Goal: Find specific page/section: Find specific page/section

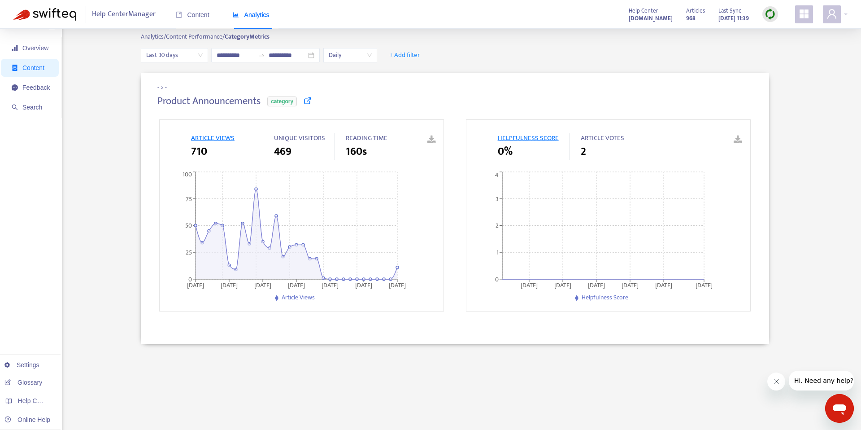
click at [122, 17] on span "Help Center Manager" at bounding box center [124, 14] width 64 height 17
drag, startPoint x: 91, startPoint y: 9, endPoint x: 57, endPoint y: 10, distance: 34.1
click at [88, 9] on div "Help Center Manager Content Analytics" at bounding box center [182, 14] width 193 height 17
click at [57, 10] on img at bounding box center [44, 14] width 63 height 13
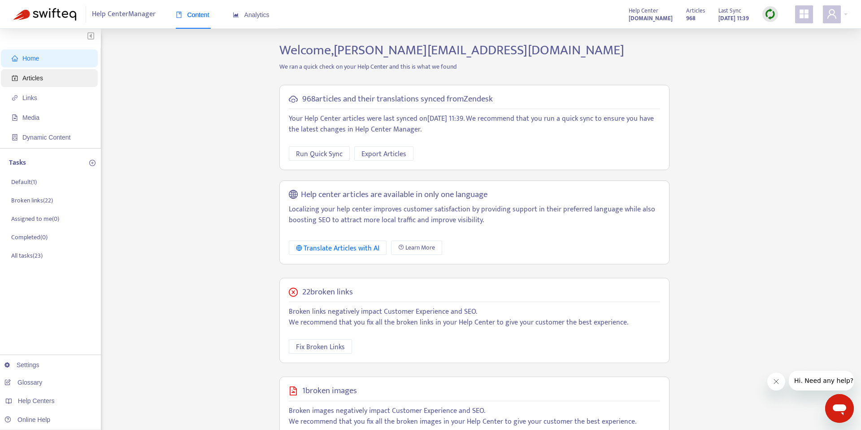
click at [33, 83] on span "Articles" at bounding box center [51, 78] width 79 height 18
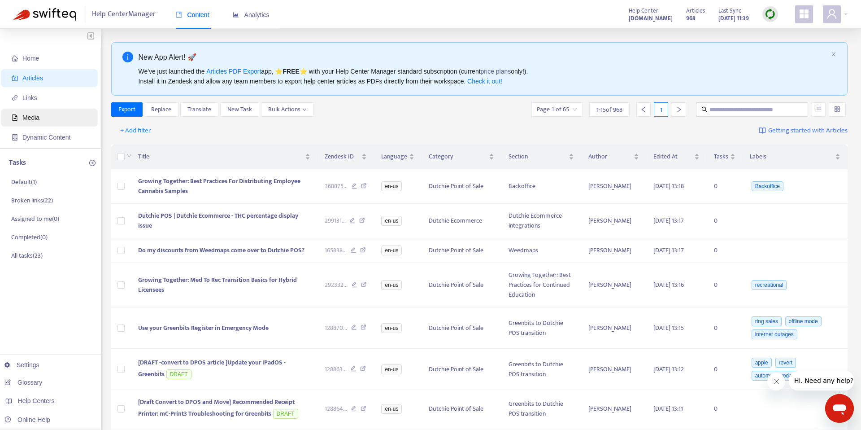
click at [31, 120] on span "Media" at bounding box center [30, 117] width 17 height 7
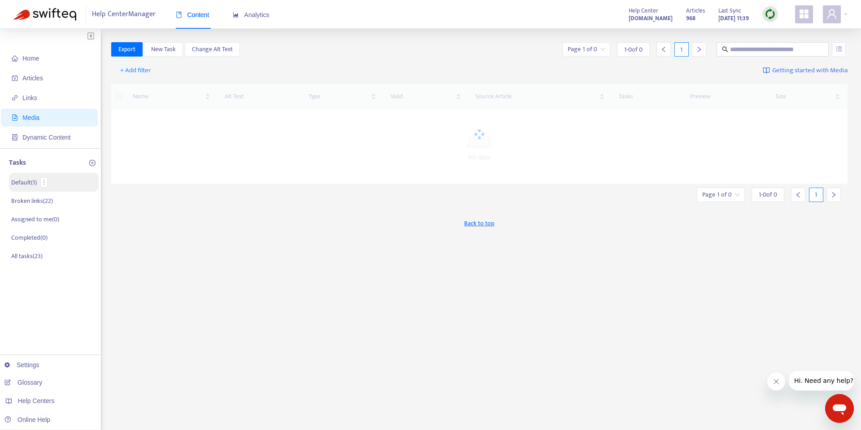
click at [30, 183] on p "Default ( 1 )" at bounding box center [24, 182] width 26 height 9
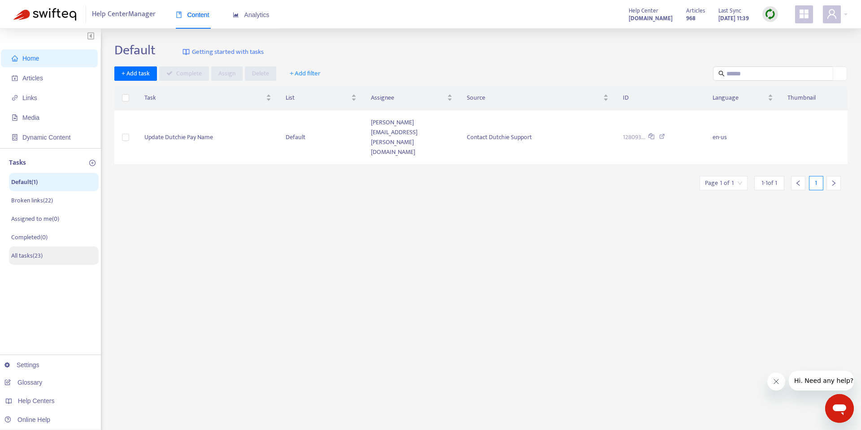
click at [32, 257] on p "All tasks ( 23 )" at bounding box center [26, 255] width 31 height 9
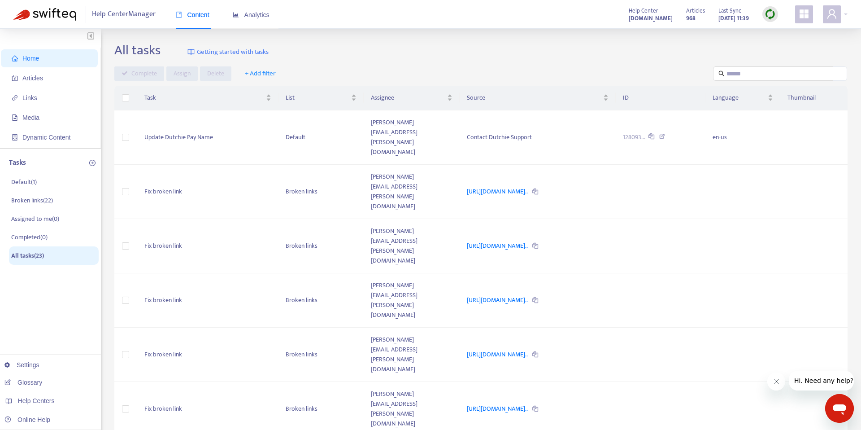
click at [766, 17] on img at bounding box center [770, 14] width 11 height 11
click at [769, 15] on img at bounding box center [770, 14] width 11 height 11
click at [32, 75] on span "Articles" at bounding box center [32, 77] width 21 height 7
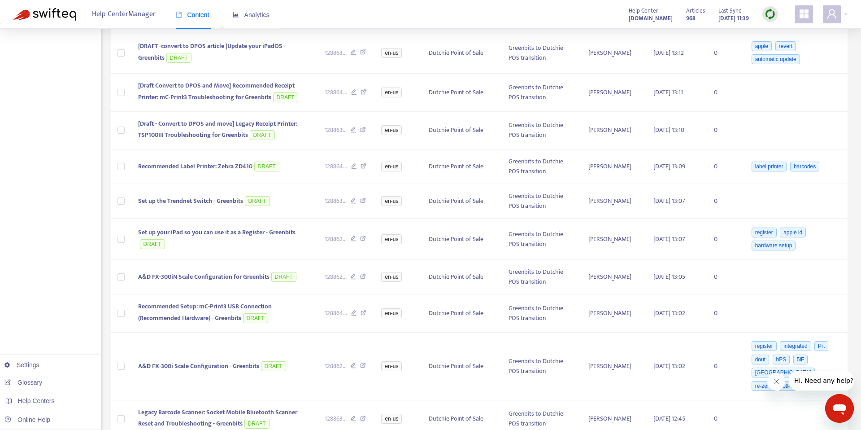
scroll to position [320, 0]
